Goal: Complete application form: Complete application form

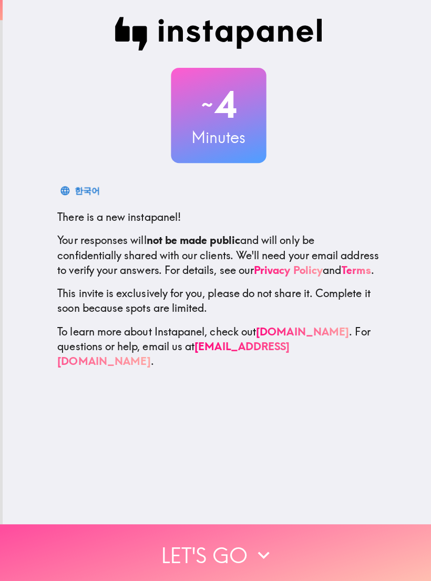
click at [303, 546] on button "Let's go" at bounding box center [215, 551] width 431 height 61
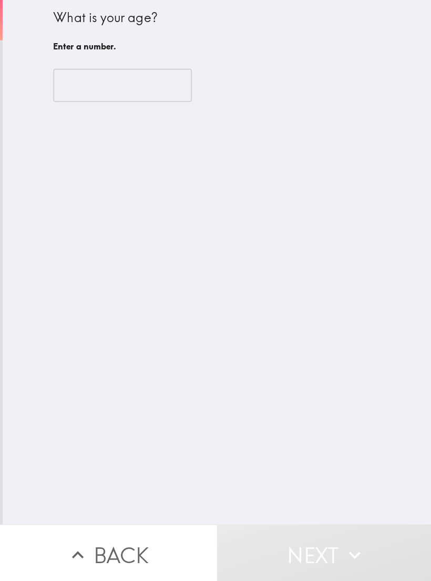
click at [160, 82] on input "number" at bounding box center [121, 84] width 137 height 33
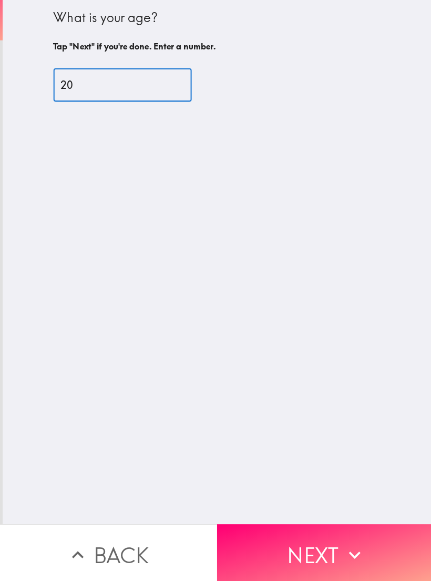
type input "20"
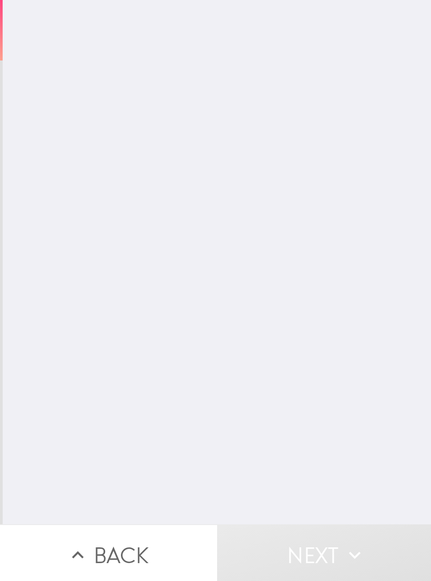
click at [266, 47] on input "Postcode" at bounding box center [217, 60] width 328 height 33
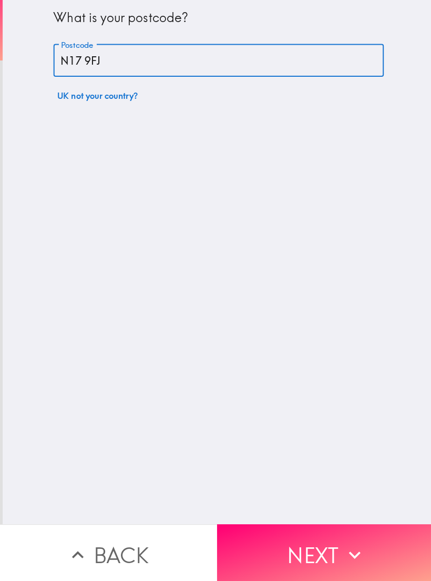
type input "N17 9FJ"
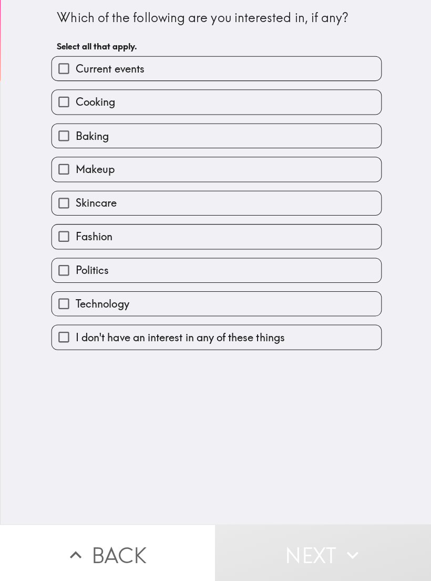
click at [298, 98] on label "Cooking" at bounding box center [217, 101] width 327 height 24
click at [77, 98] on input "Cooking" at bounding box center [66, 101] width 24 height 24
checkbox input "true"
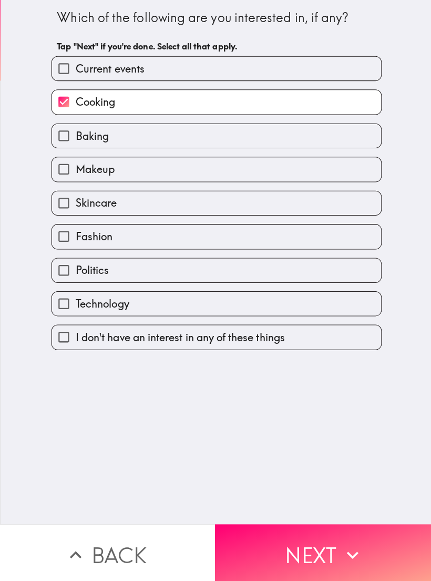
click at [350, 129] on label "Baking" at bounding box center [217, 135] width 327 height 24
click at [77, 129] on input "Baking" at bounding box center [66, 135] width 24 height 24
checkbox input "true"
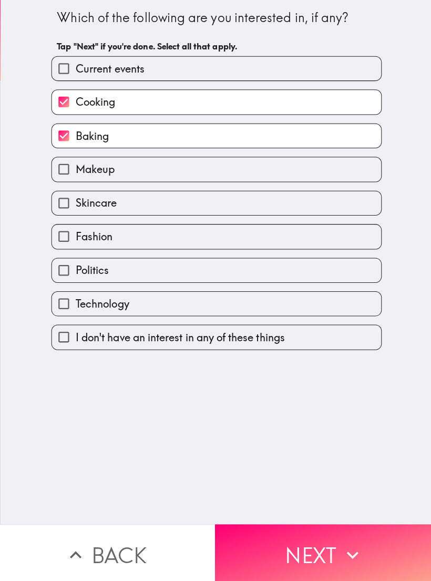
click at [343, 540] on icon "button" at bounding box center [352, 551] width 23 height 23
click at [330, 536] on button "Next" at bounding box center [324, 551] width 216 height 61
